Goal: Task Accomplishment & Management: Manage account settings

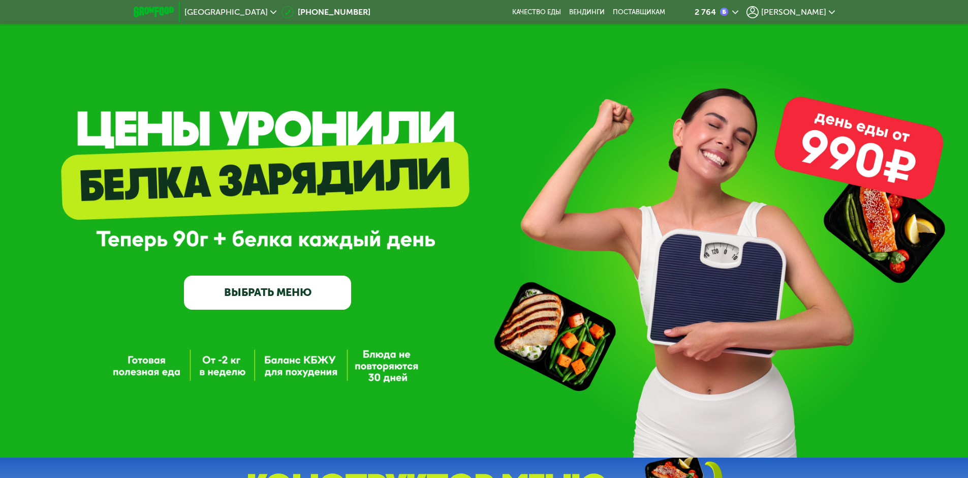
click at [806, 9] on span "[PERSON_NAME]" at bounding box center [794, 12] width 65 height 8
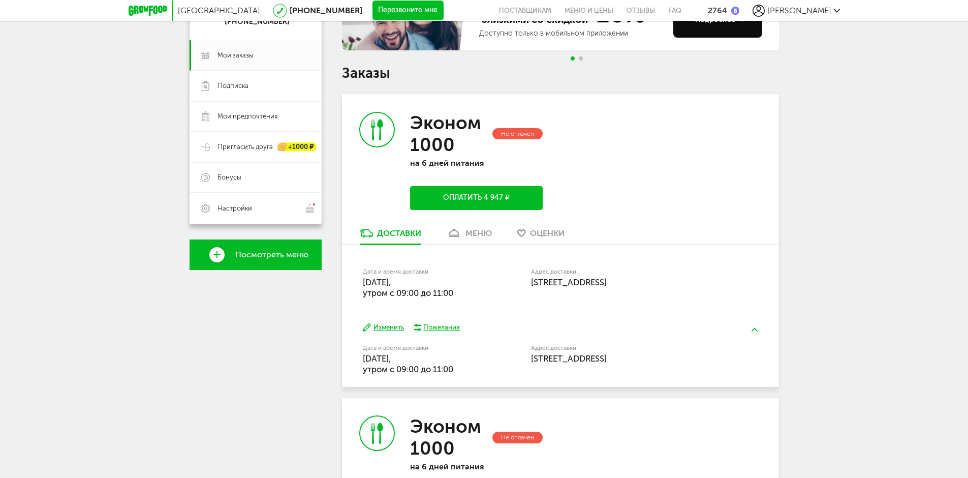
scroll to position [153, 0]
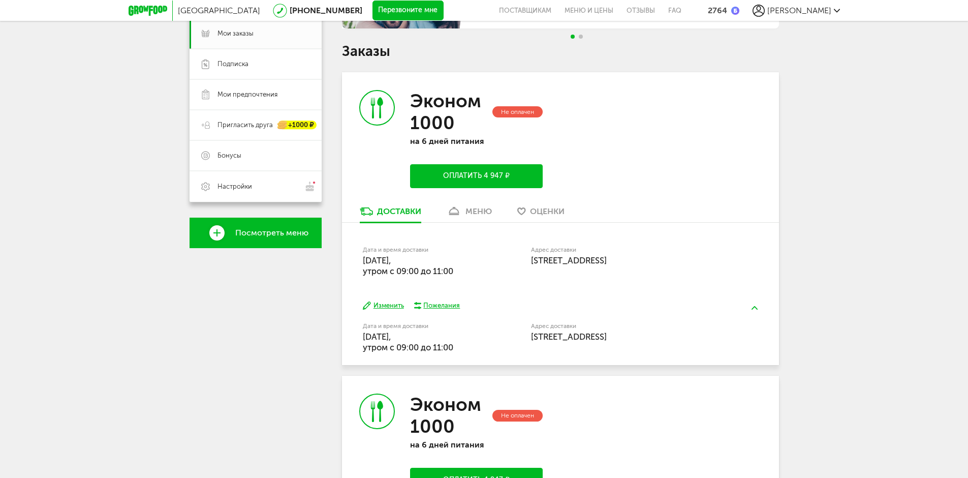
click at [473, 211] on div "меню" at bounding box center [479, 211] width 26 height 10
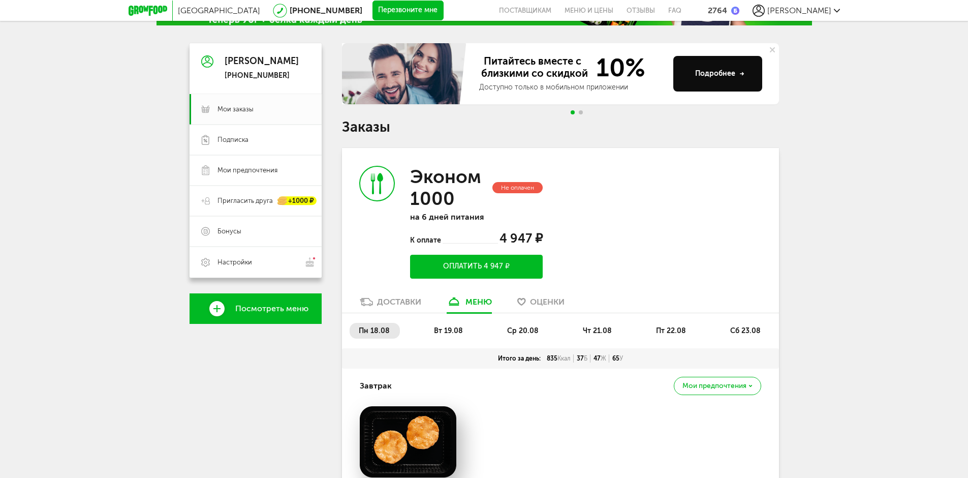
scroll to position [203, 0]
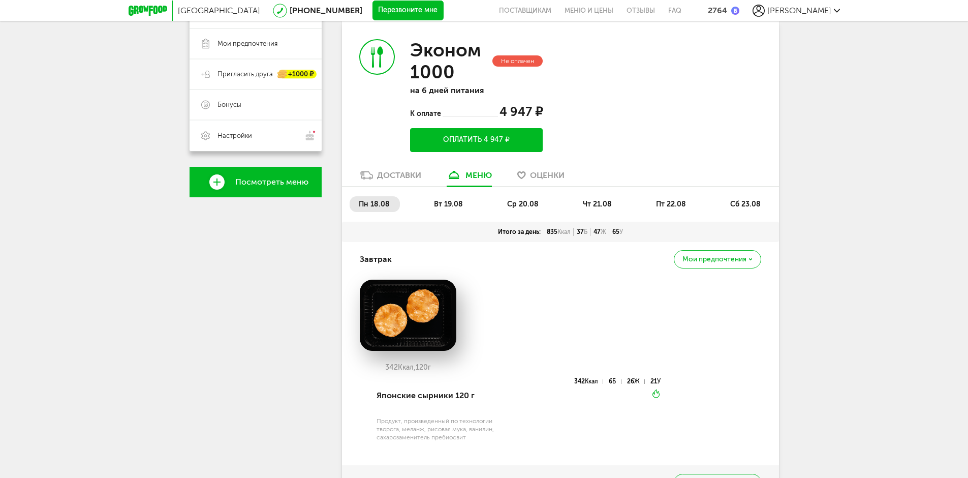
click at [449, 197] on li "вт 19.08" at bounding box center [449, 204] width 48 height 16
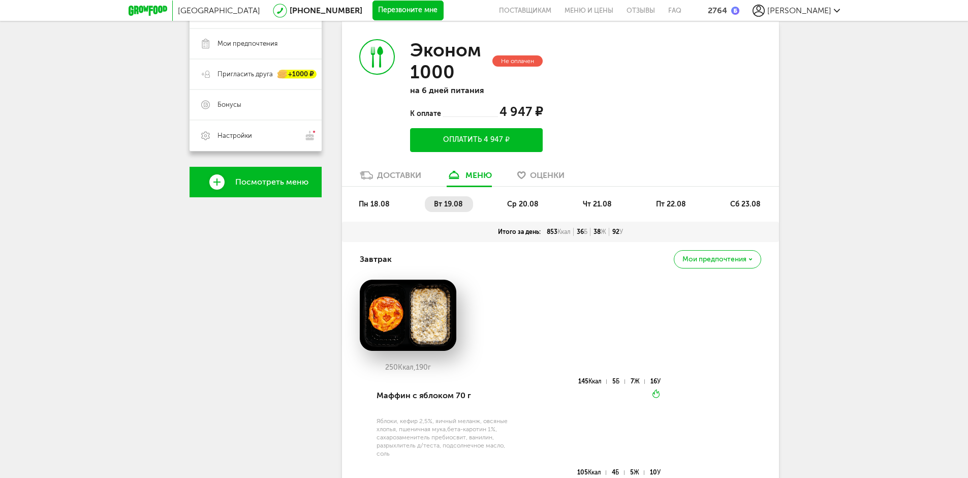
click at [527, 202] on span "ср 20.08" at bounding box center [523, 204] width 32 height 9
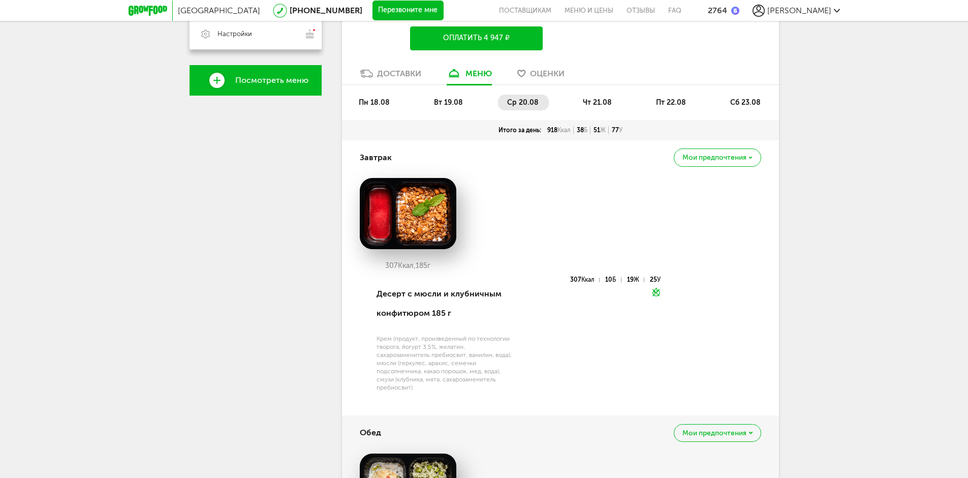
scroll to position [102, 0]
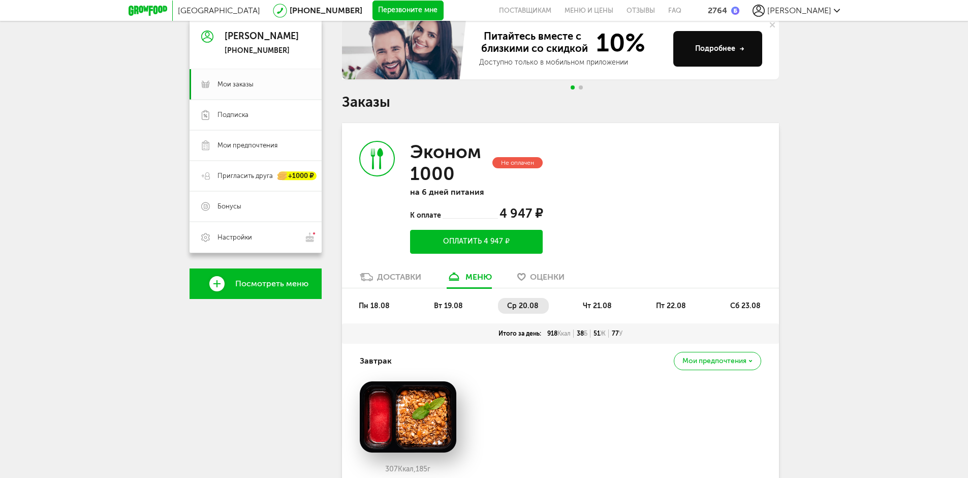
click at [592, 300] on li "чт 21.08" at bounding box center [598, 306] width 48 height 16
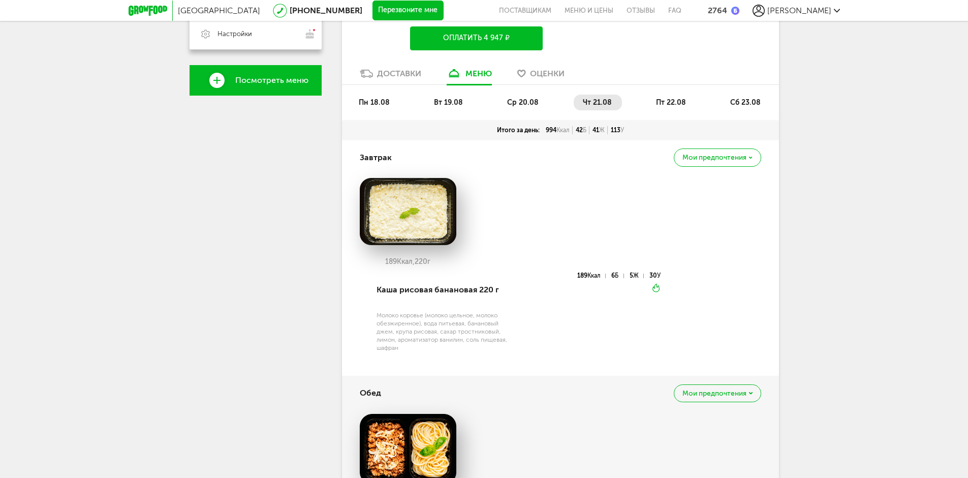
scroll to position [51, 0]
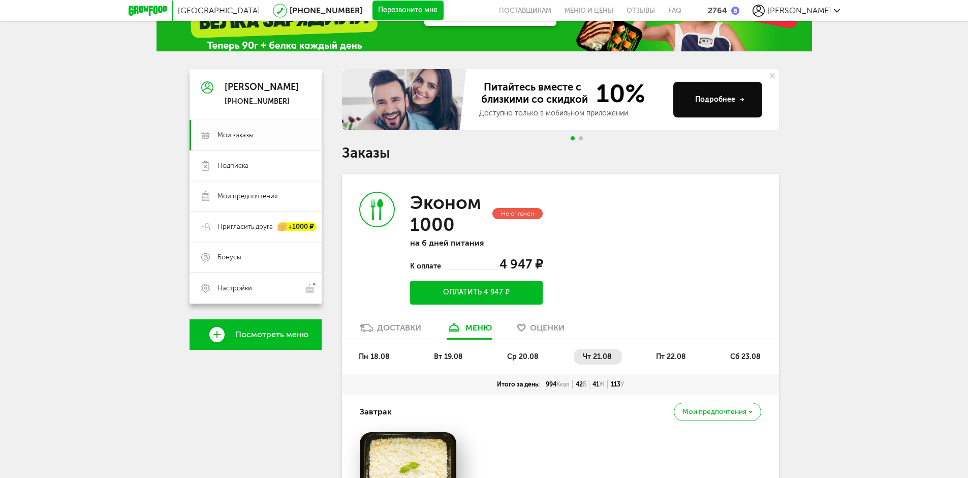
click at [677, 352] on span "пт 22.08" at bounding box center [671, 356] width 30 height 9
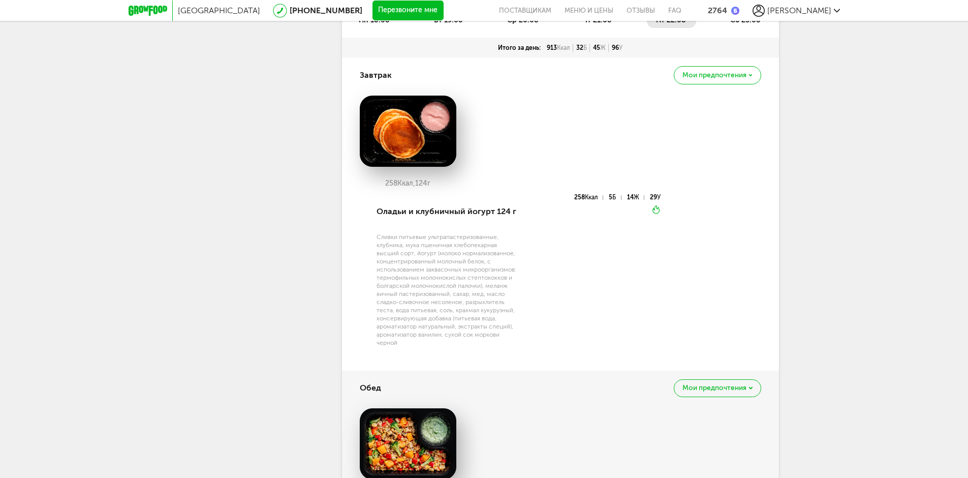
scroll to position [254, 0]
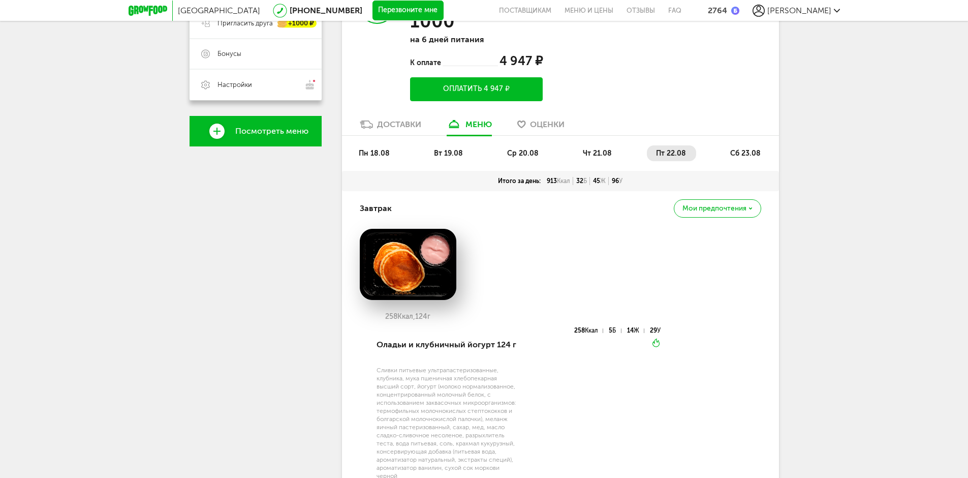
click at [744, 154] on span "сб 23.08" at bounding box center [746, 153] width 31 height 9
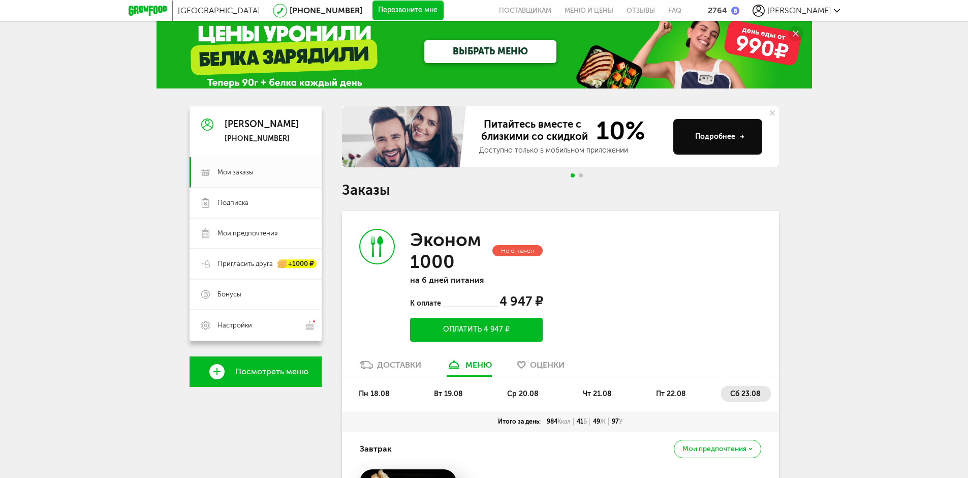
scroll to position [0, 0]
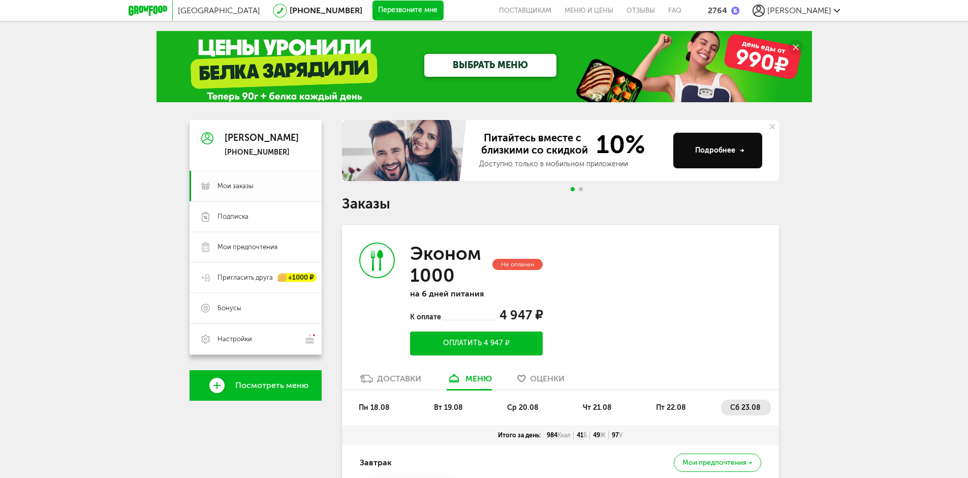
click at [383, 402] on li "пн 18.08" at bounding box center [375, 408] width 50 height 16
